Goal: Navigation & Orientation: Find specific page/section

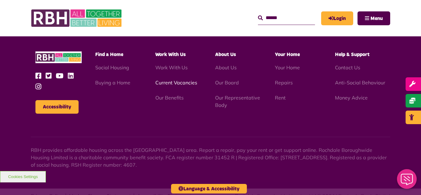
click at [165, 79] on link "Current Vacancies" at bounding box center [176, 82] width 42 height 6
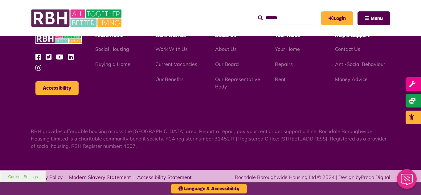
scroll to position [743, 0]
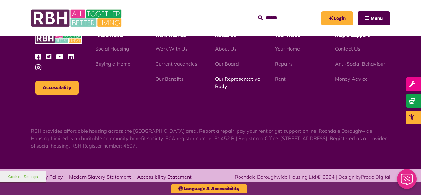
click at [228, 80] on link "Our Representative Body" at bounding box center [237, 83] width 45 height 14
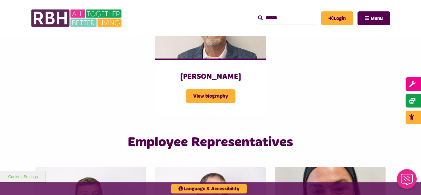
scroll to position [924, 0]
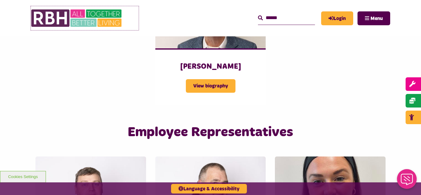
click at [83, 14] on img at bounding box center [77, 18] width 92 height 24
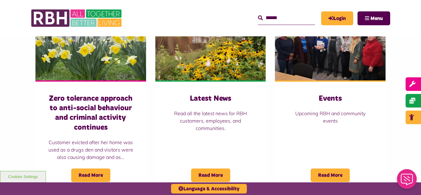
scroll to position [443, 0]
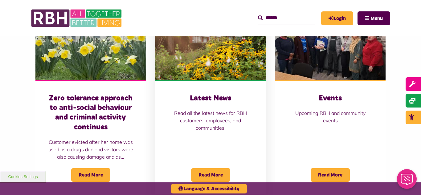
click at [243, 55] on img at bounding box center [210, 45] width 111 height 69
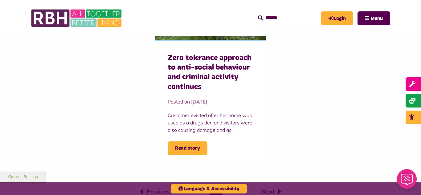
scroll to position [468, 0]
